Goal: Information Seeking & Learning: Learn about a topic

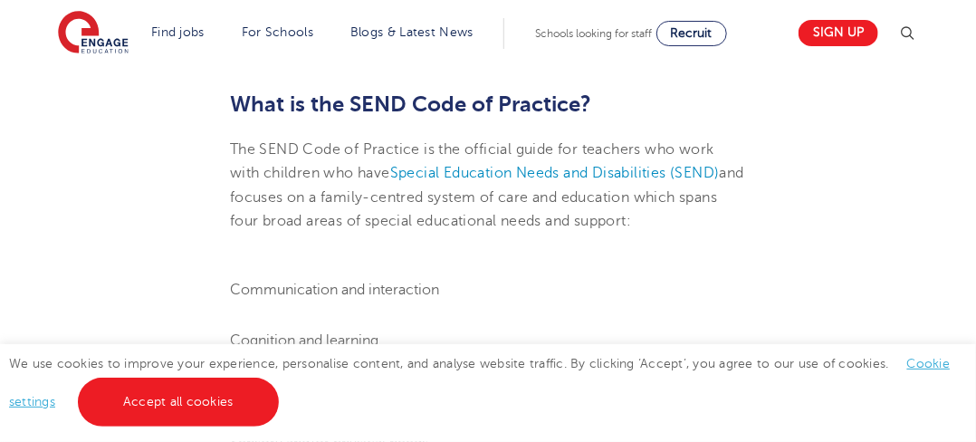
scroll to position [634, 0]
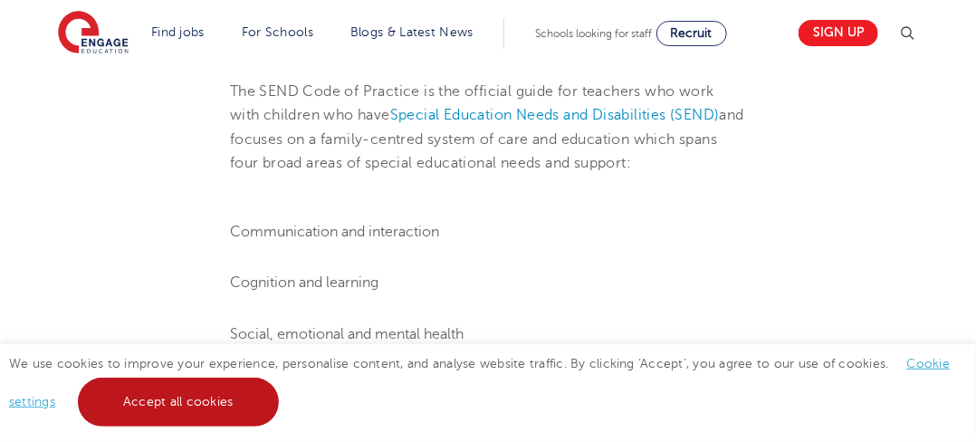
click at [147, 398] on link "Accept all cookies" at bounding box center [178, 402] width 201 height 49
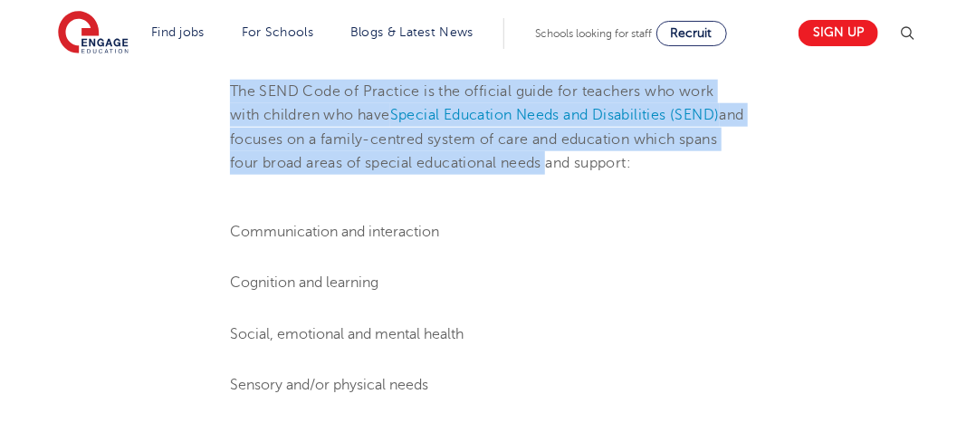
drag, startPoint x: 231, startPoint y: 178, endPoint x: 587, endPoint y: 160, distance: 356.3
click at [588, 160] on p "The SEND Code of Practice is the official guide for teachers who work with chil…" at bounding box center [488, 127] width 516 height 95
copy p "The SEND Code of Practice is the official guide for teachers who work with chil…"
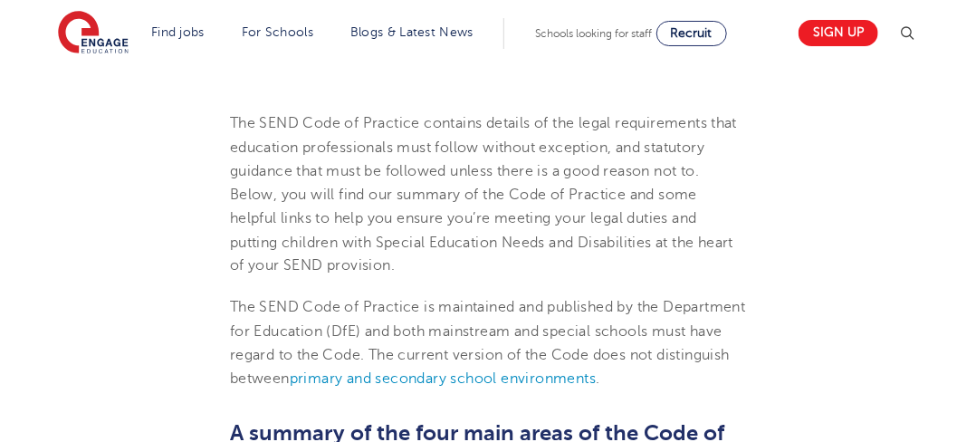
scroll to position [996, 0]
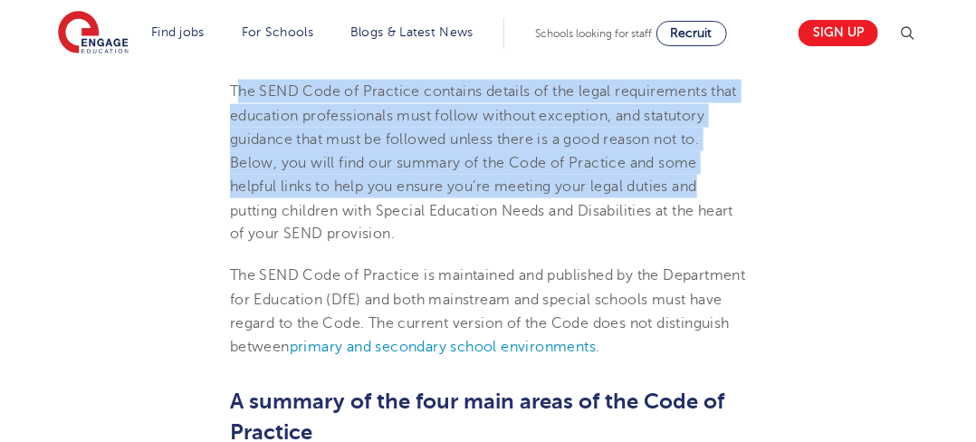
drag, startPoint x: 234, startPoint y: 89, endPoint x: 706, endPoint y: 189, distance: 482.3
click at [706, 189] on p "The SEND Code of Practice contains details of the legal requirements that educa…" at bounding box center [488, 163] width 516 height 167
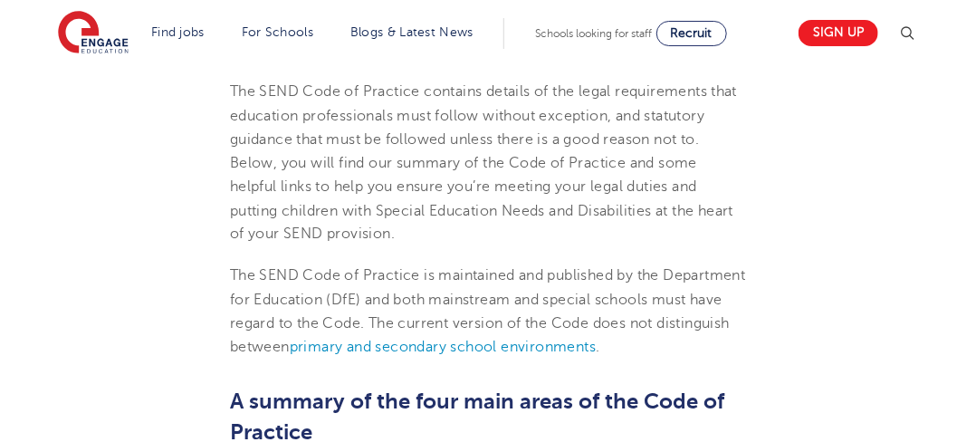
click at [413, 307] on p "The SEND Code of Practice is maintained and published by the Department for Edu…" at bounding box center [488, 311] width 516 height 95
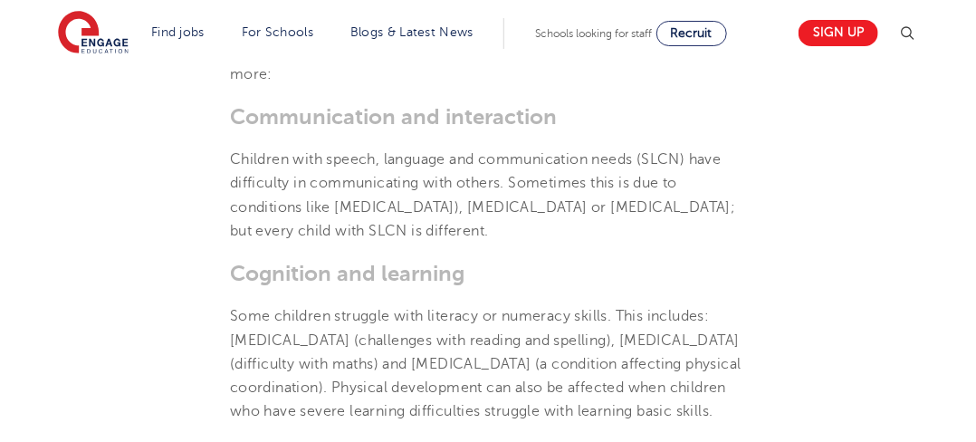
scroll to position [1449, 0]
